Goal: Information Seeking & Learning: Understand process/instructions

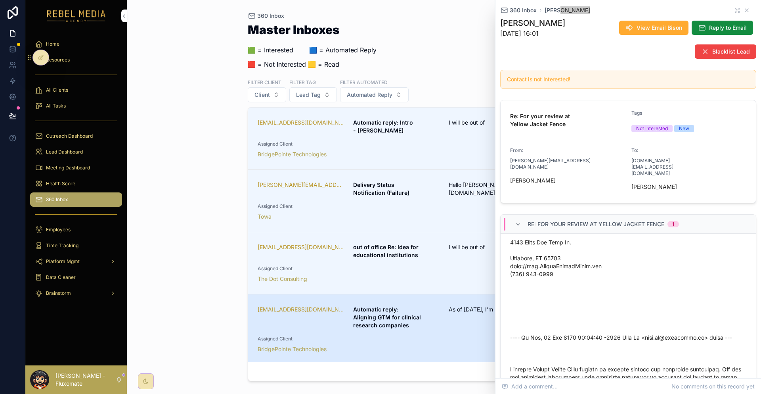
scroll to position [79, 0]
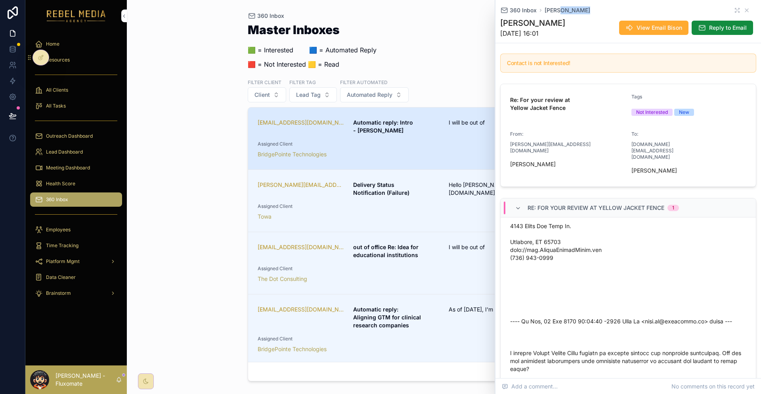
click at [437, 141] on span "Assigned Client" at bounding box center [396, 144] width 277 height 6
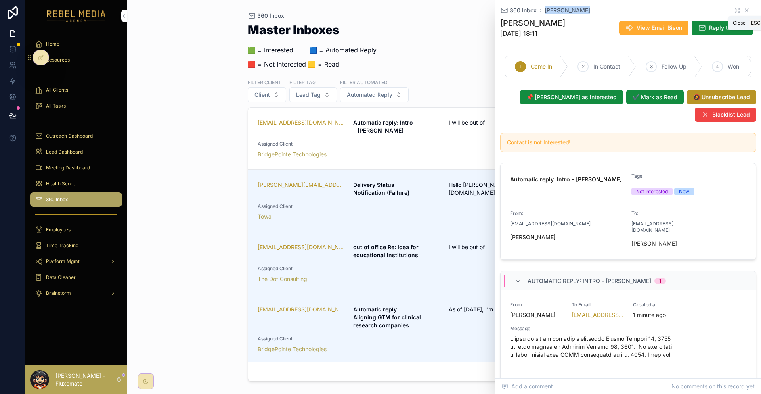
click at [744, 8] on icon "scrollable content" at bounding box center [747, 10] width 6 height 6
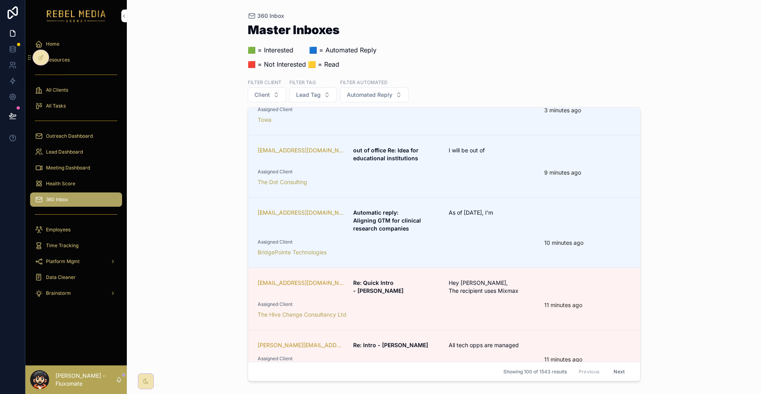
scroll to position [119, 0]
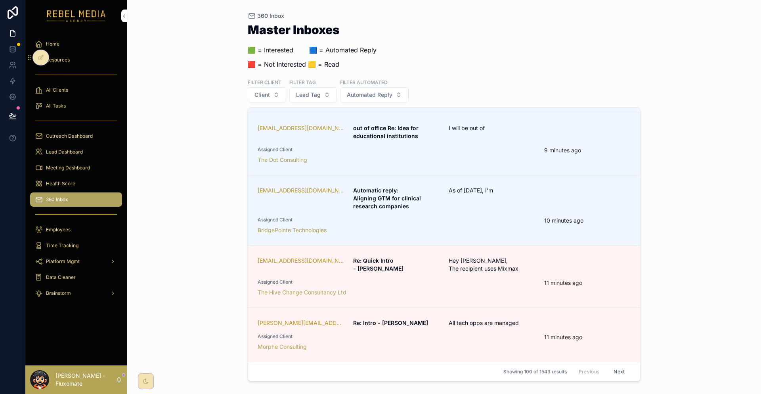
click at [487, 308] on link "[PERSON_NAME][EMAIL_ADDRESS][PERSON_NAME][DOMAIN_NAME] Re: Intro - [PERSON_NAME…" at bounding box center [444, 335] width 392 height 54
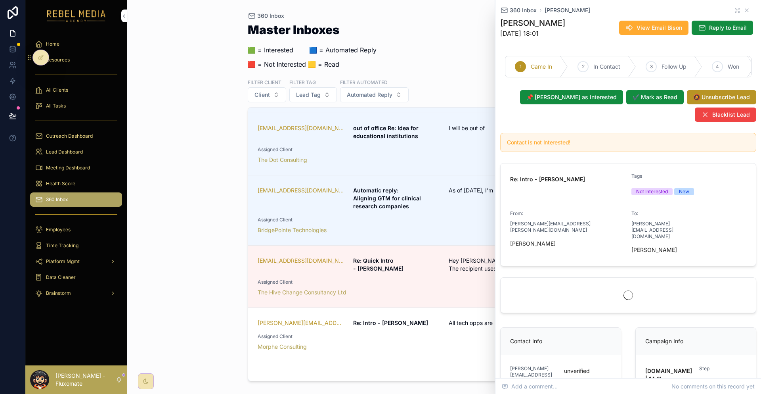
scroll to position [40, 0]
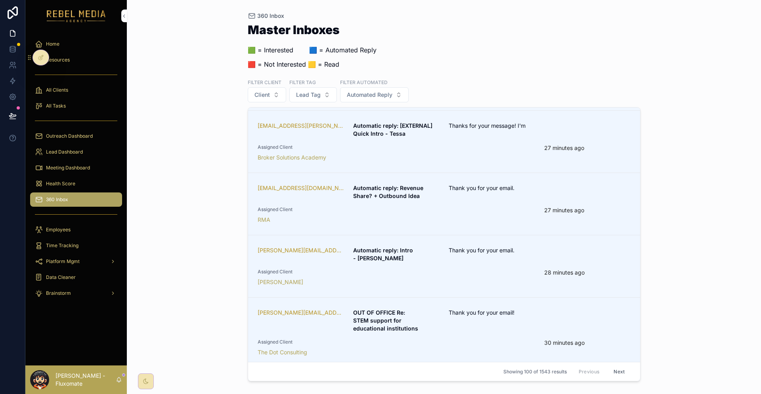
scroll to position [674, 0]
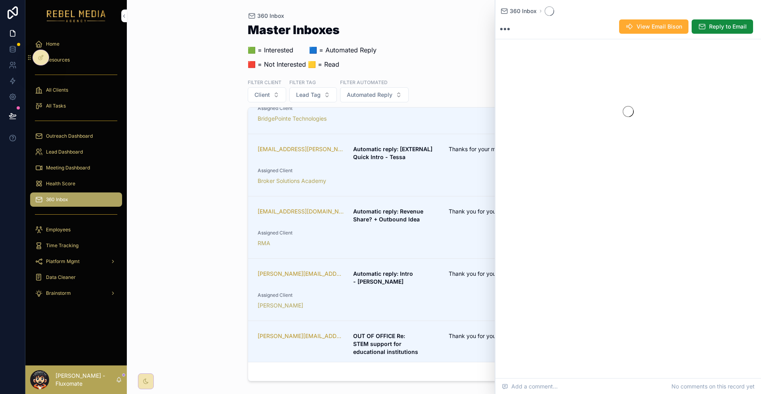
scroll to position [680, 0]
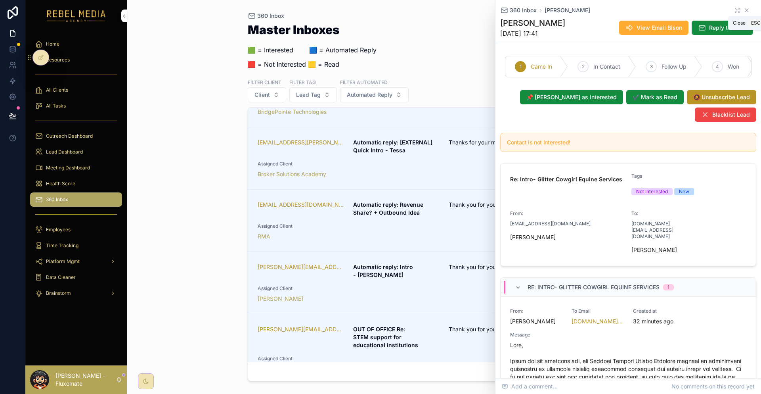
click at [745, 9] on icon "scrollable content" at bounding box center [746, 10] width 3 height 3
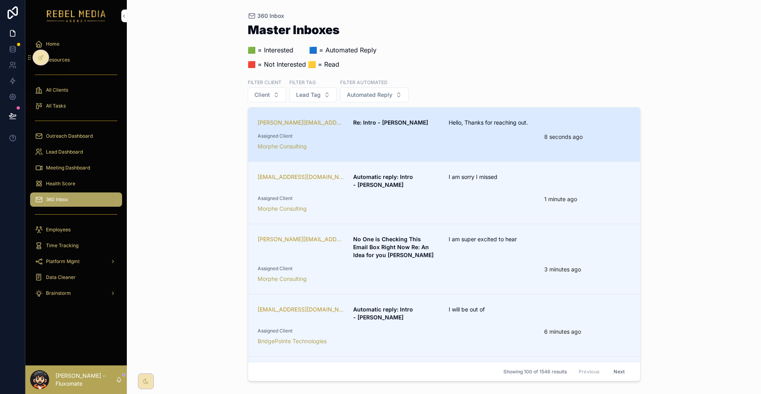
click at [443, 133] on div "Assigned Client Morphe Consulting" at bounding box center [396, 141] width 277 height 17
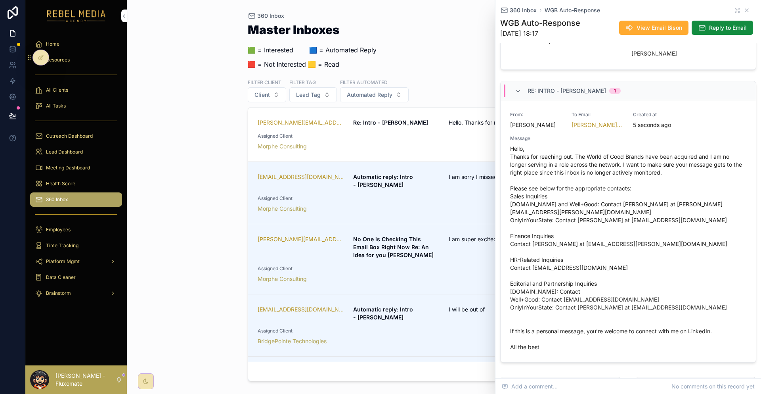
scroll to position [198, 0]
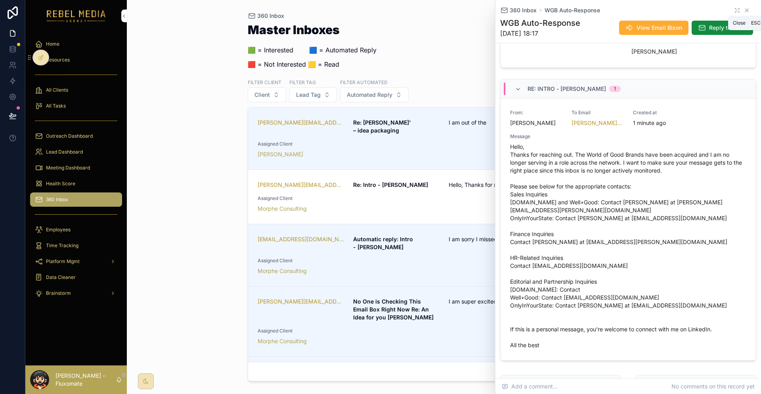
click at [744, 11] on icon "scrollable content" at bounding box center [747, 10] width 6 height 6
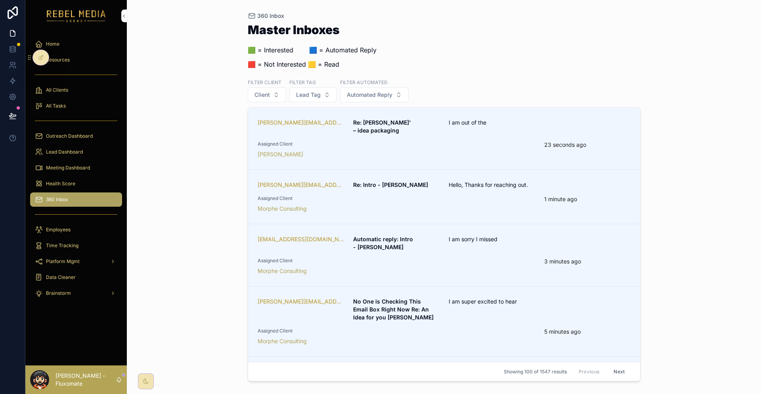
click at [71, 54] on div "Resources" at bounding box center [76, 60] width 82 height 13
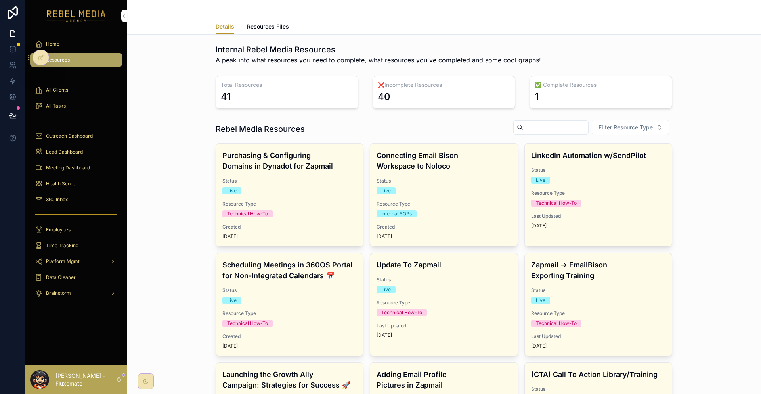
click at [323, 201] on span "Resource Type" at bounding box center [289, 204] width 134 height 6
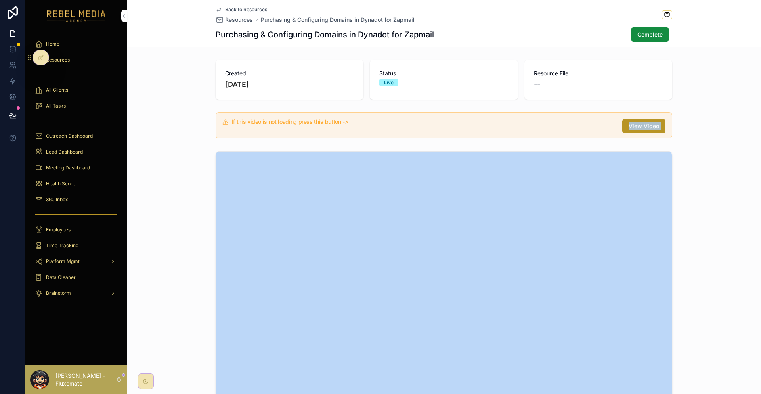
drag, startPoint x: 239, startPoint y: 124, endPoint x: 327, endPoint y: 84, distance: 96.1
click at [208, 109] on div "If this video is not loading press this button -> View Video" at bounding box center [444, 125] width 634 height 32
